Goal: Transaction & Acquisition: Book appointment/travel/reservation

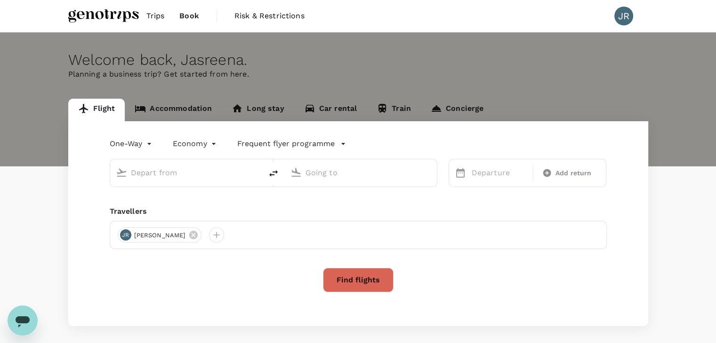
type input "roundtrip"
type input "Kuala Lumpur Intl ([GEOGRAPHIC_DATA])"
type input "[GEOGRAPHIC_DATA] (AKL)"
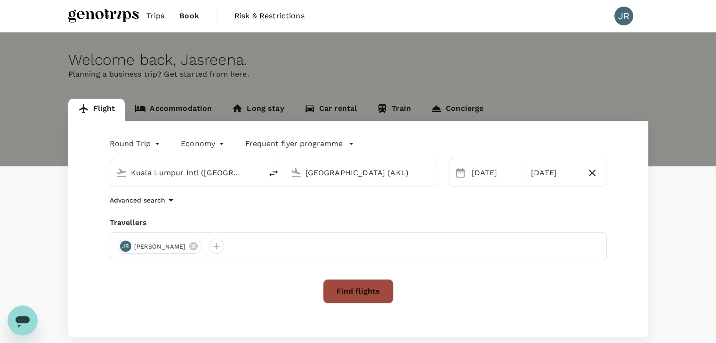
click at [346, 287] on button "Find flights" at bounding box center [358, 291] width 71 height 24
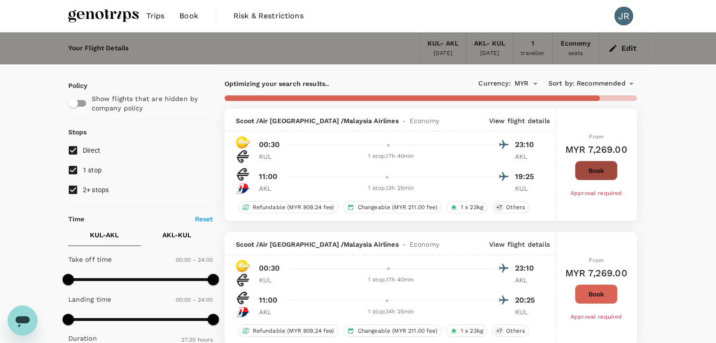
click at [601, 172] on button "Book" at bounding box center [596, 171] width 43 height 20
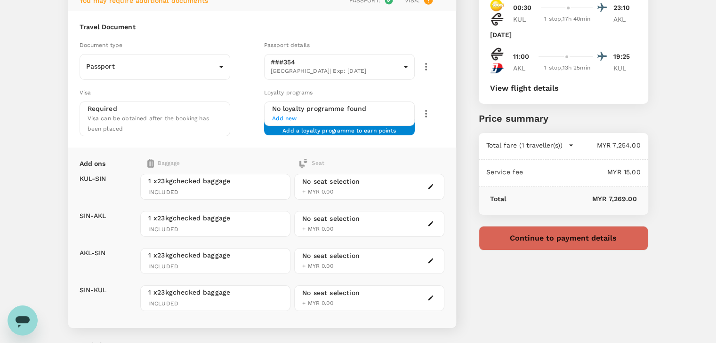
scroll to position [94, 0]
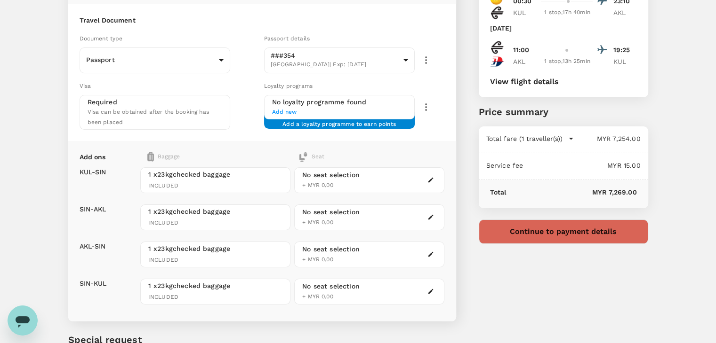
click at [567, 234] on button "Continue to payment details" at bounding box center [563, 232] width 169 height 24
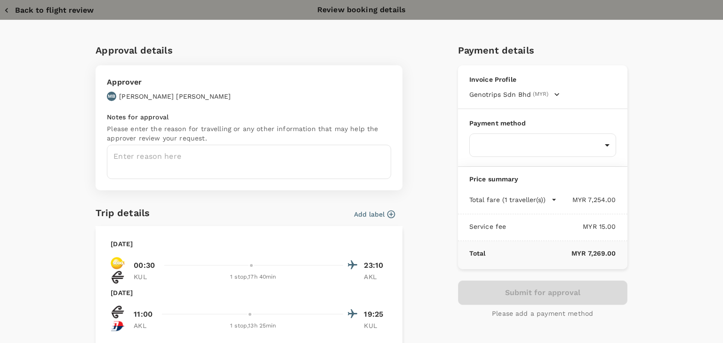
click at [6, 11] on icon "button" at bounding box center [6, 10] width 9 height 9
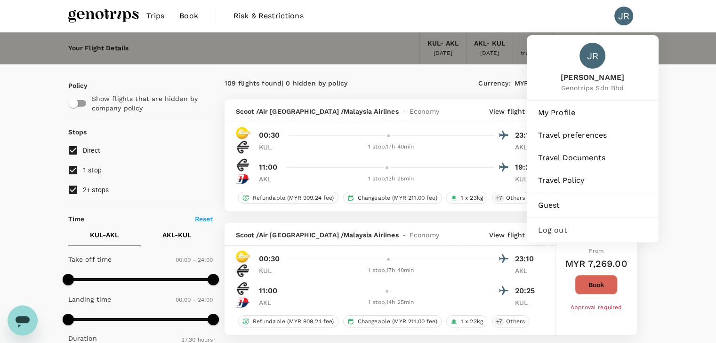
click at [571, 235] on span "Log out" at bounding box center [592, 230] width 109 height 11
